Goal: Information Seeking & Learning: Check status

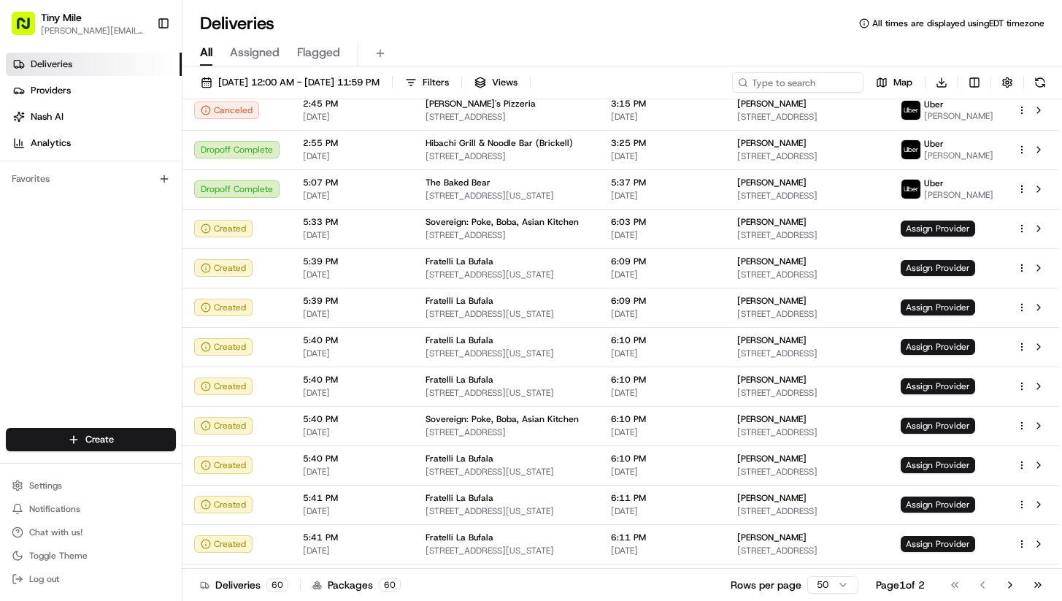
scroll to position [466, 0]
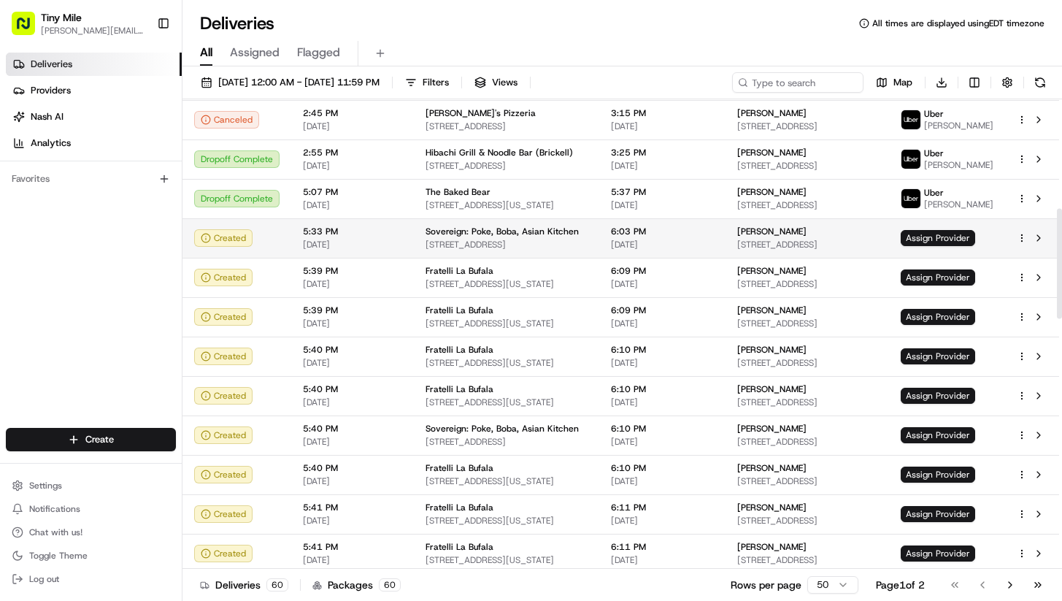
click at [405, 236] on td "5:33 PM 08/22/2025" at bounding box center [352, 237] width 123 height 39
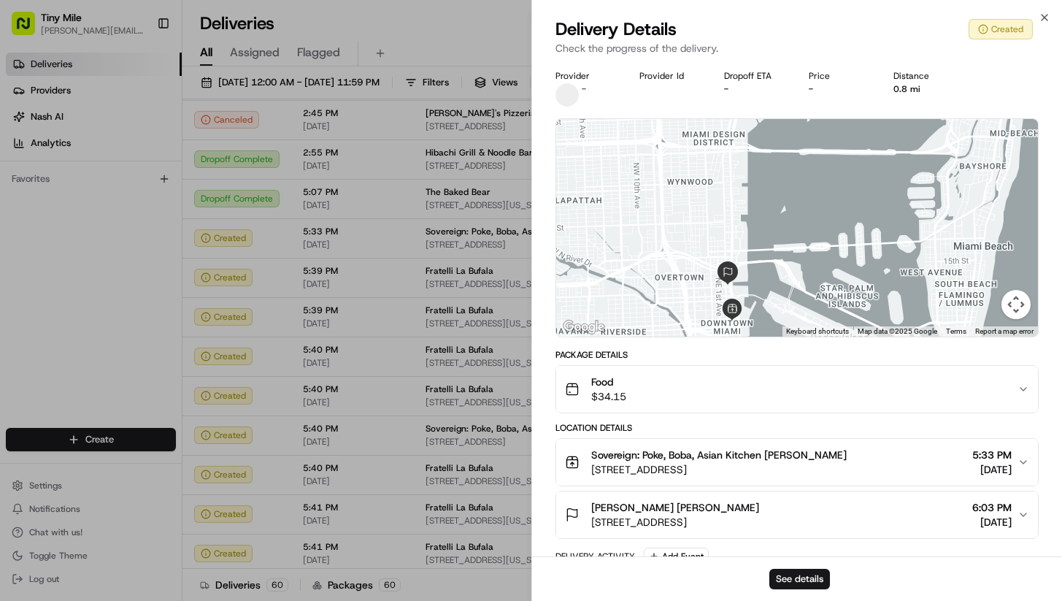
scroll to position [99, 0]
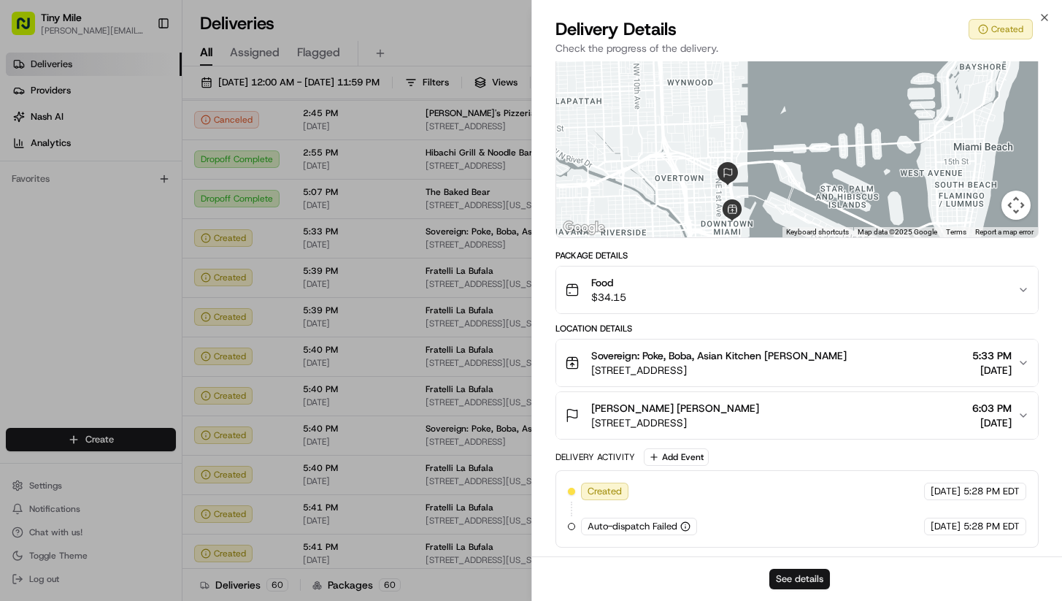
click at [800, 581] on button "See details" at bounding box center [799, 579] width 61 height 20
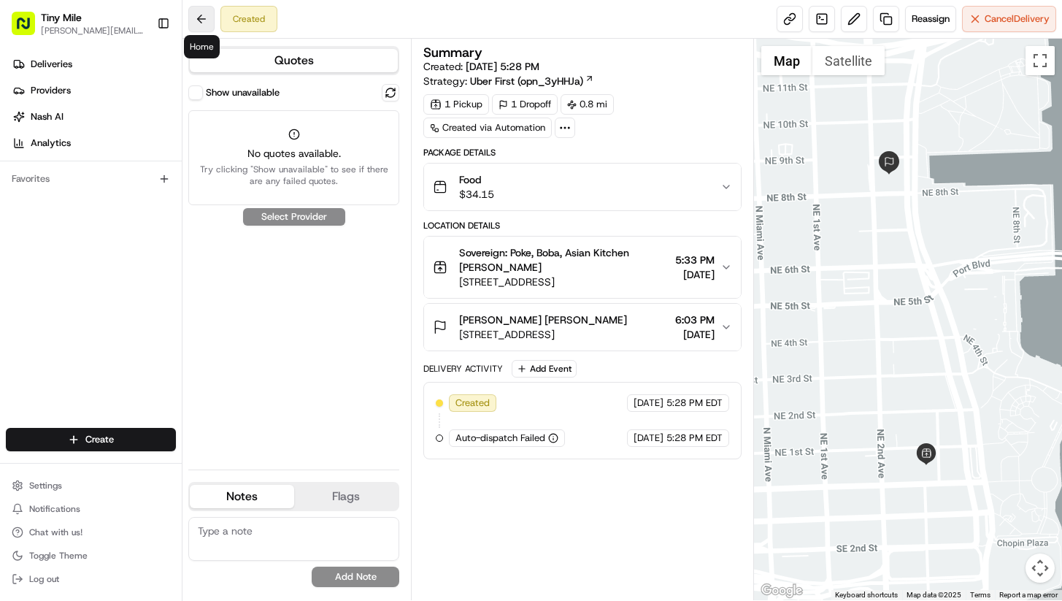
click at [196, 12] on button at bounding box center [201, 19] width 26 height 26
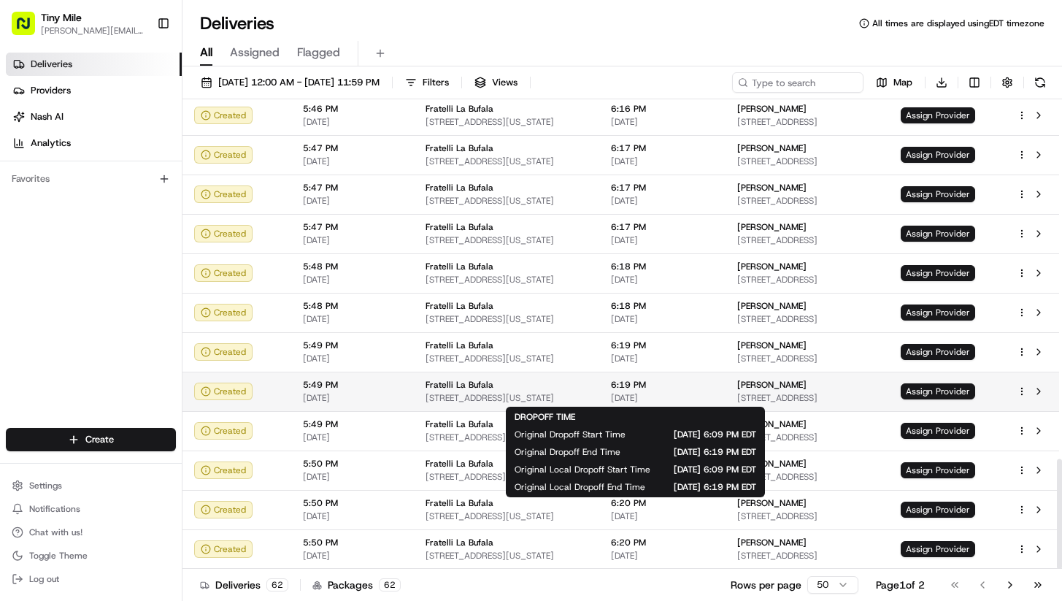
scroll to position [1530, 0]
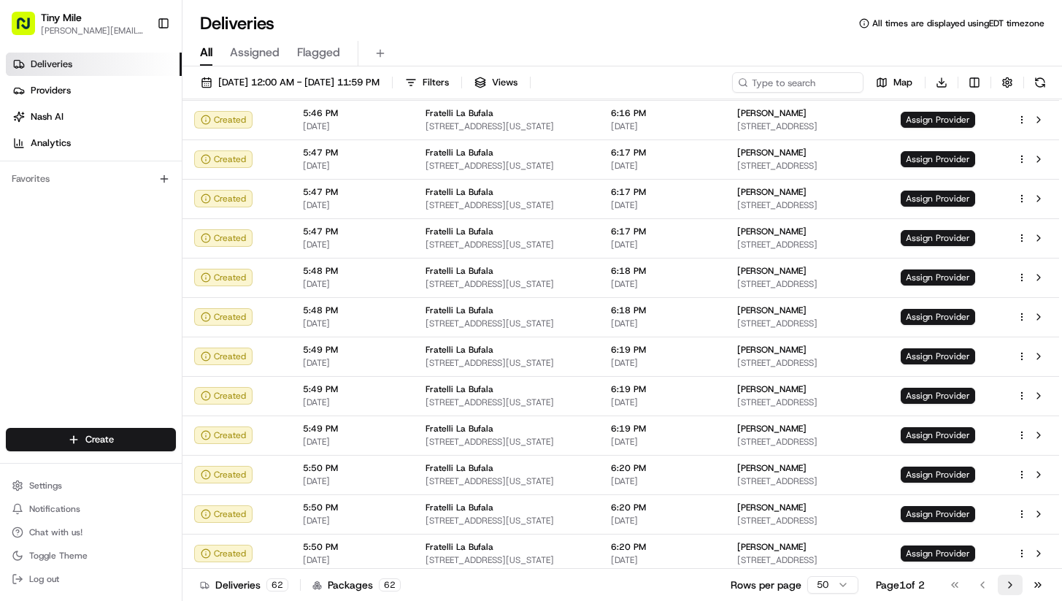
click at [1008, 586] on button "Go to next page" at bounding box center [1010, 584] width 25 height 20
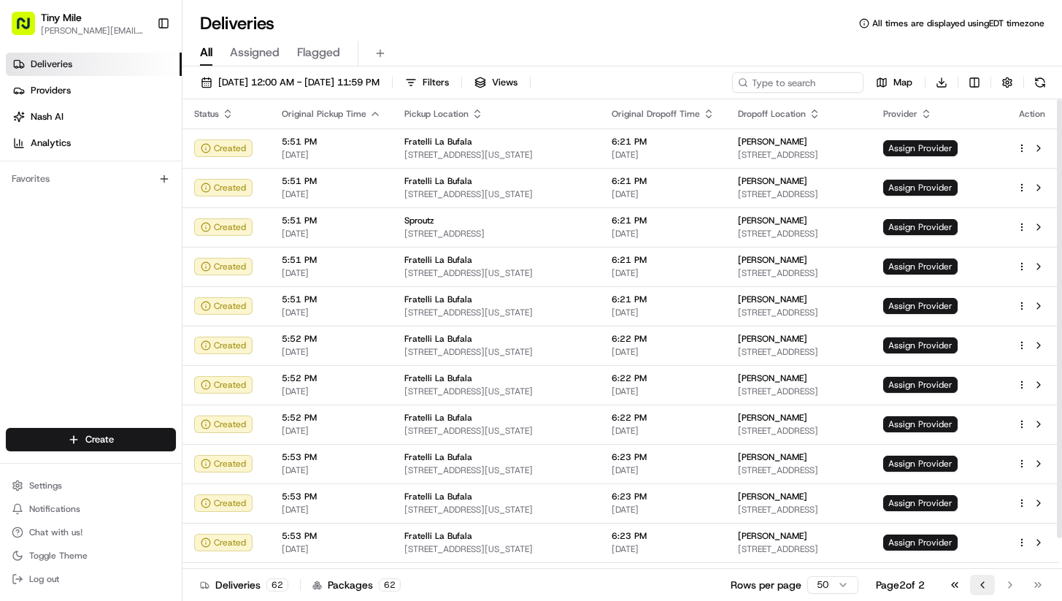
click at [979, 585] on button "Go to previous page" at bounding box center [982, 584] width 25 height 20
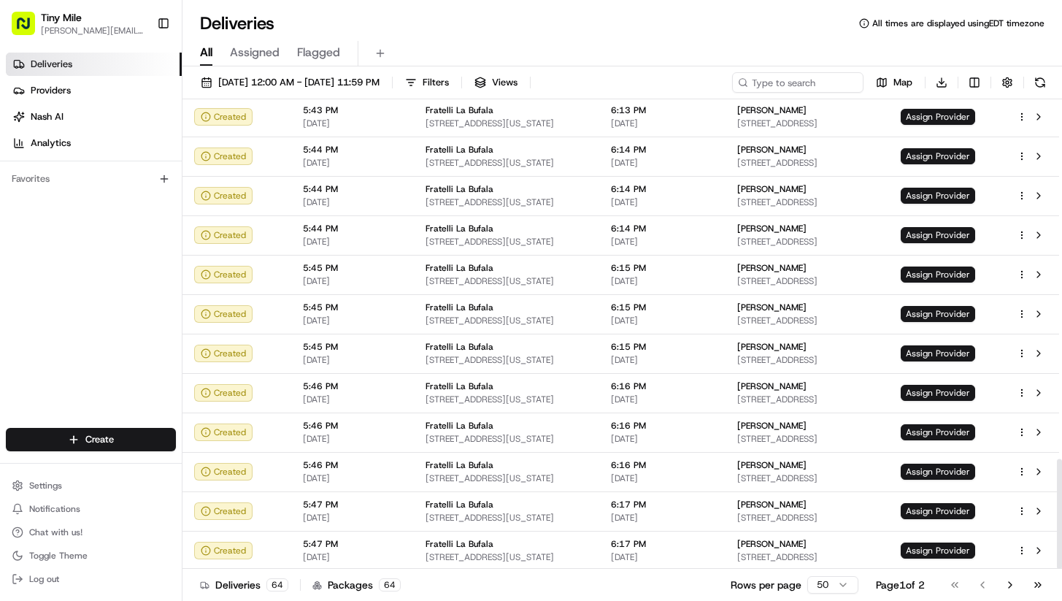
scroll to position [1534, 0]
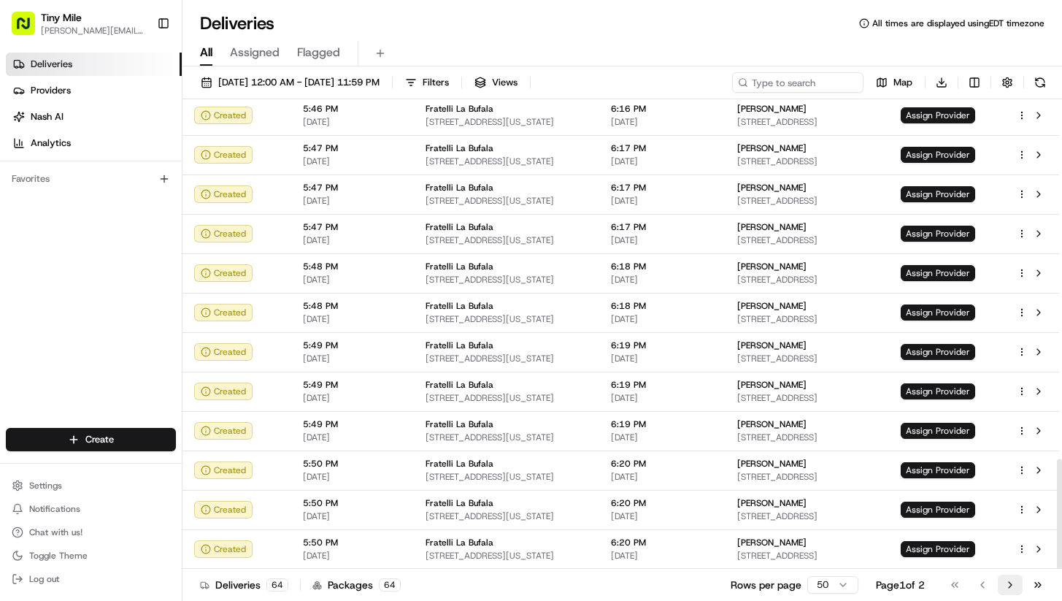
click at [1013, 581] on button "Go to next page" at bounding box center [1010, 584] width 25 height 20
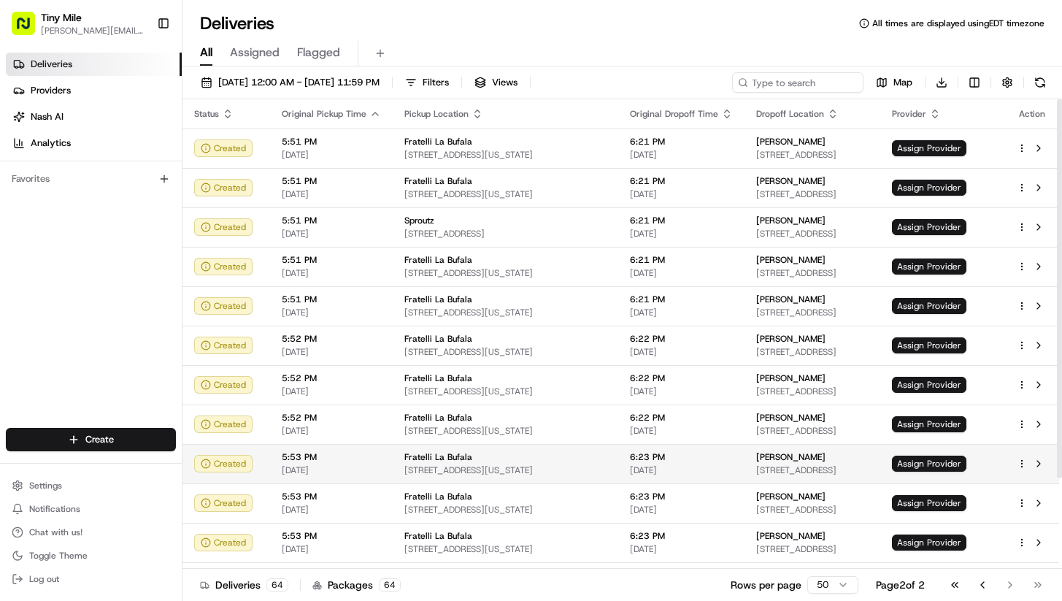
scroll to position [112, 0]
